Goal: Task Accomplishment & Management: Manage account settings

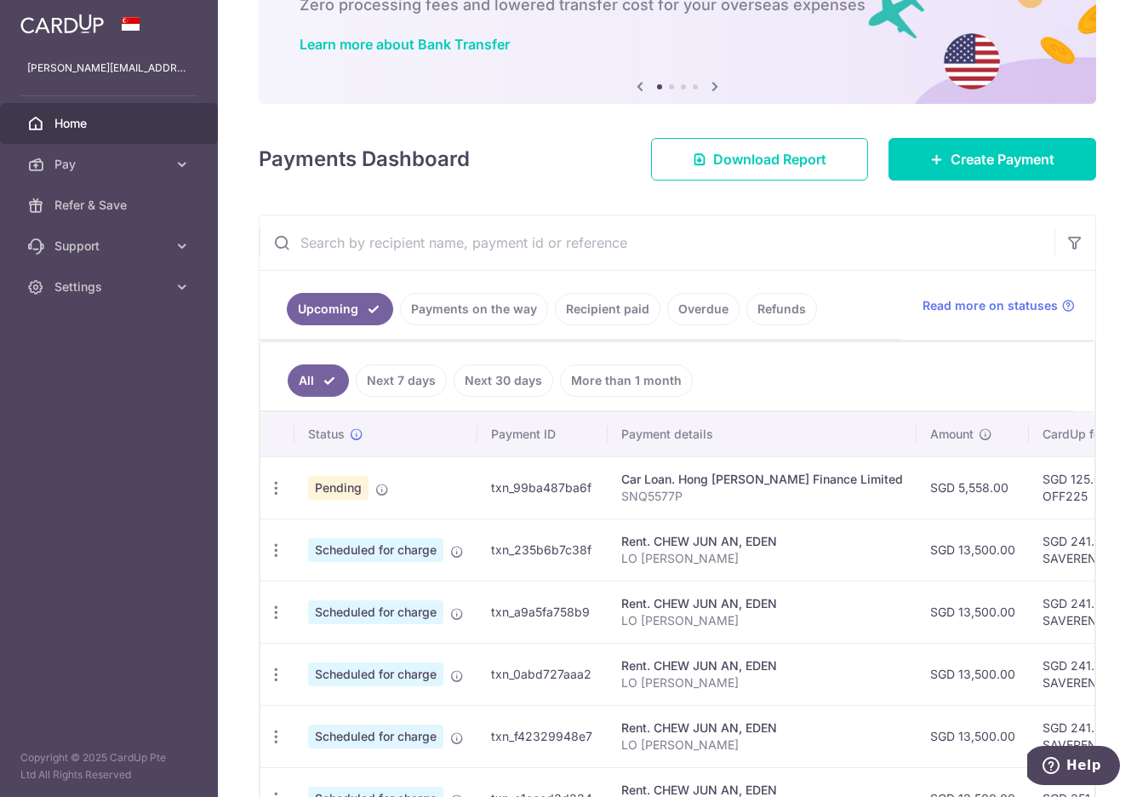
scroll to position [119, 0]
